Goal: Check status: Check status

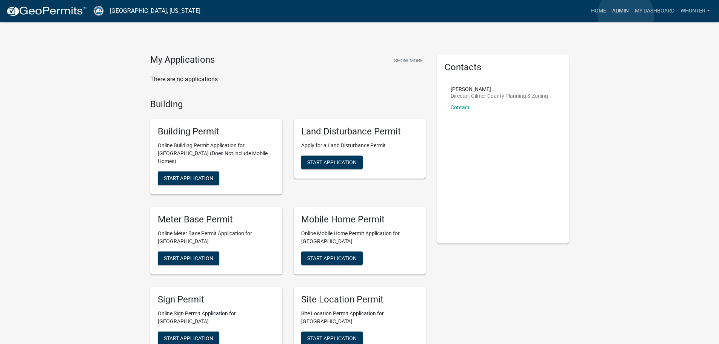
click at [626, 15] on link "Admin" at bounding box center [621, 11] width 23 height 14
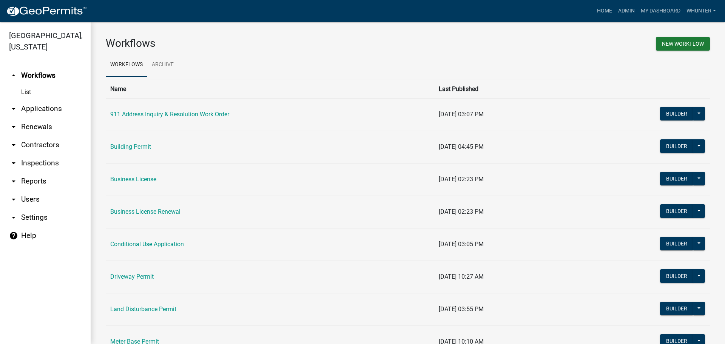
click at [53, 113] on link "arrow_drop_down Applications" at bounding box center [45, 109] width 91 height 18
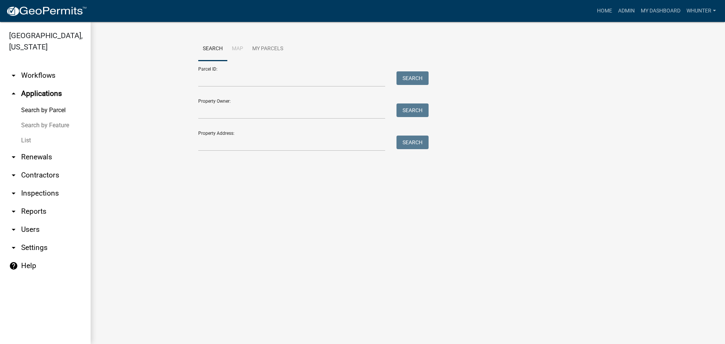
click at [40, 141] on link "List" at bounding box center [45, 140] width 91 height 15
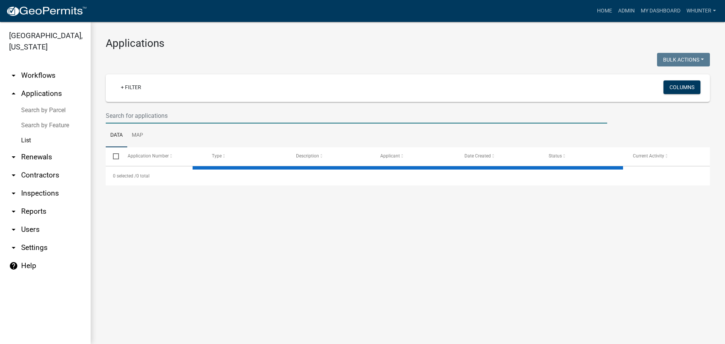
click at [169, 110] on input "text" at bounding box center [357, 115] width 502 height 15
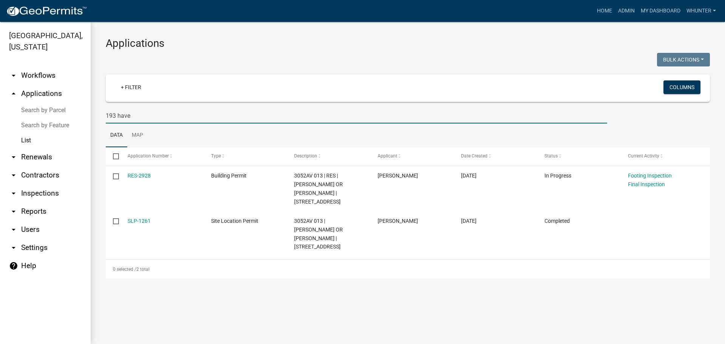
type input "193 have"
drag, startPoint x: 591, startPoint y: 5, endPoint x: 599, endPoint y: 8, distance: 8.1
click at [591, 5] on div "Home Admin My Dashboard whunter Admin Account Logout" at bounding box center [406, 11] width 626 height 14
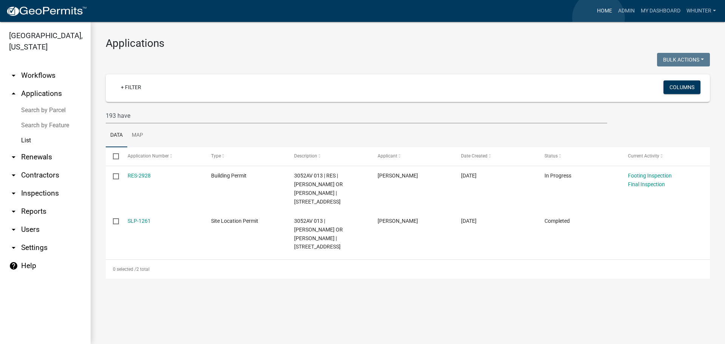
click at [599, 18] on link "Home" at bounding box center [604, 11] width 21 height 14
